Goal: Check status: Check status

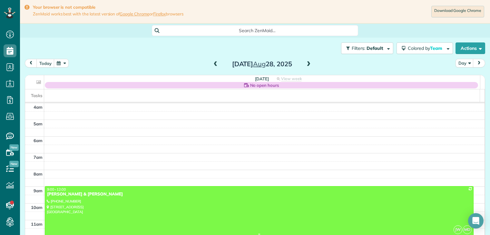
scroll to position [68, 0]
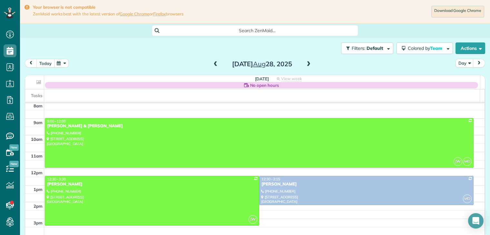
click at [47, 64] on button "today" at bounding box center [45, 63] width 18 height 9
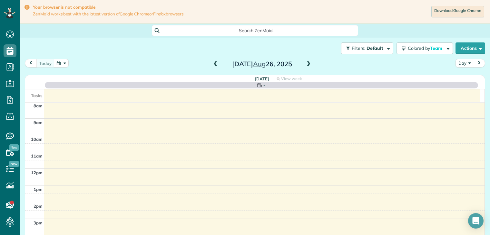
scroll to position [50, 0]
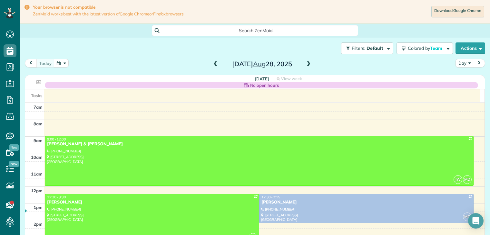
scroll to position [32, 0]
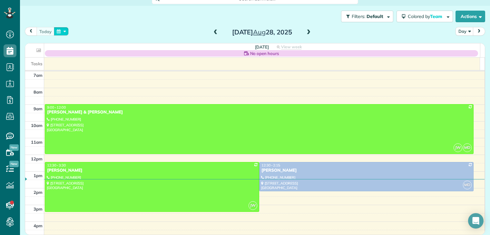
click at [61, 31] on button "button" at bounding box center [61, 31] width 15 height 9
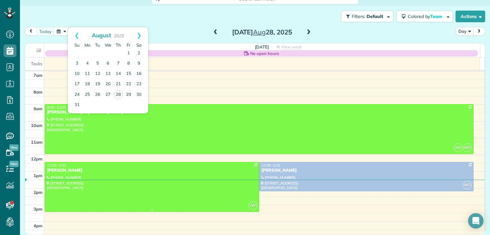
click at [75, 170] on div "[PERSON_NAME]" at bounding box center [152, 170] width 210 height 5
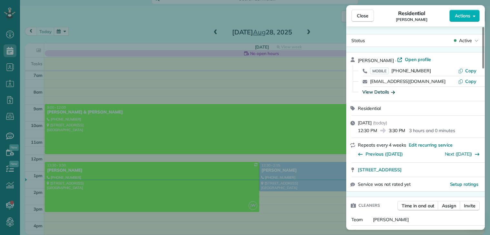
click at [392, 92] on icon "button" at bounding box center [393, 92] width 4 height 6
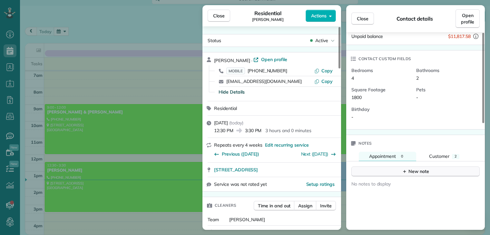
scroll to position [193, 0]
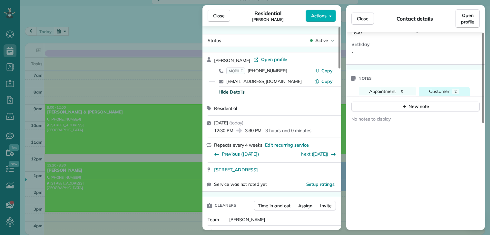
click at [446, 89] on span "Customer" at bounding box center [439, 92] width 20 height 6
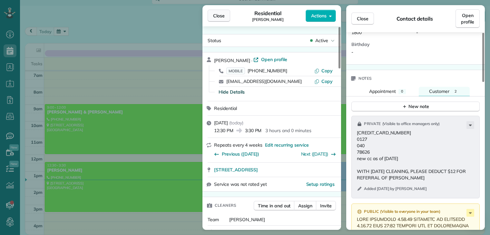
click at [218, 17] on span "Close" at bounding box center [219, 16] width 12 height 6
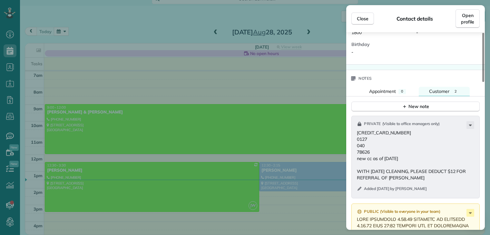
click at [218, 17] on span "Close" at bounding box center [219, 16] width 12 height 6
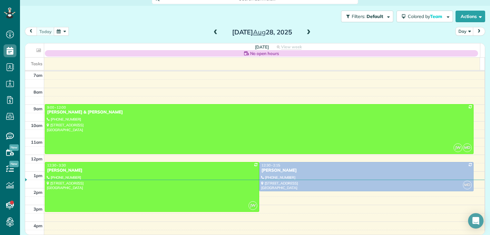
click at [305, 32] on span at bounding box center [308, 33] width 7 height 6
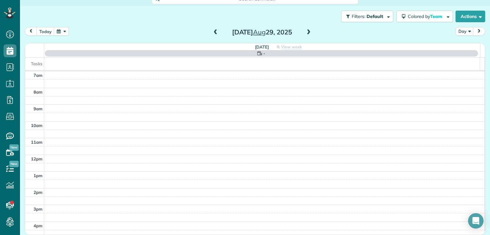
scroll to position [31, 0]
